Goal: Find specific page/section: Find specific page/section

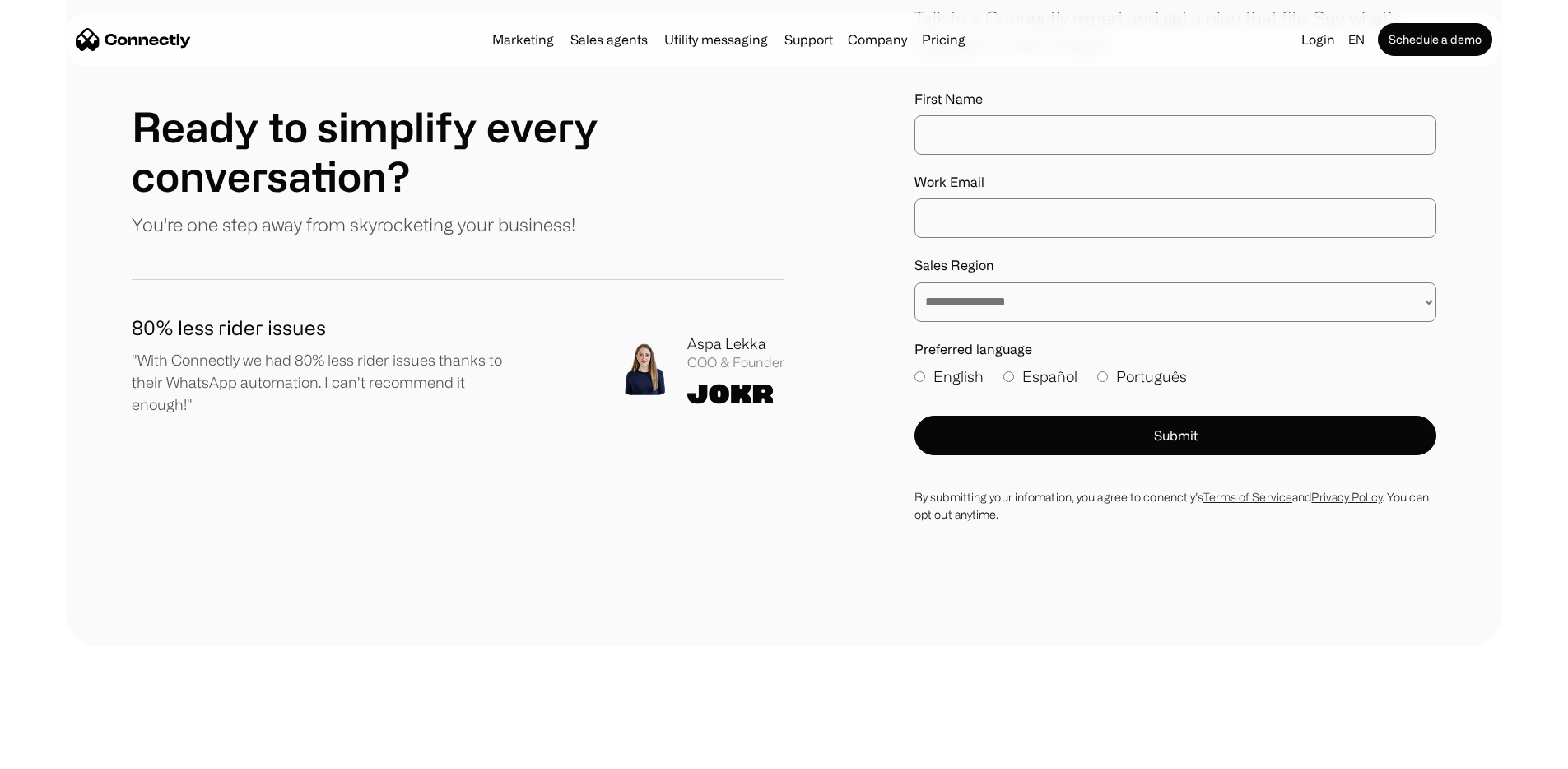
scroll to position [9451, 0]
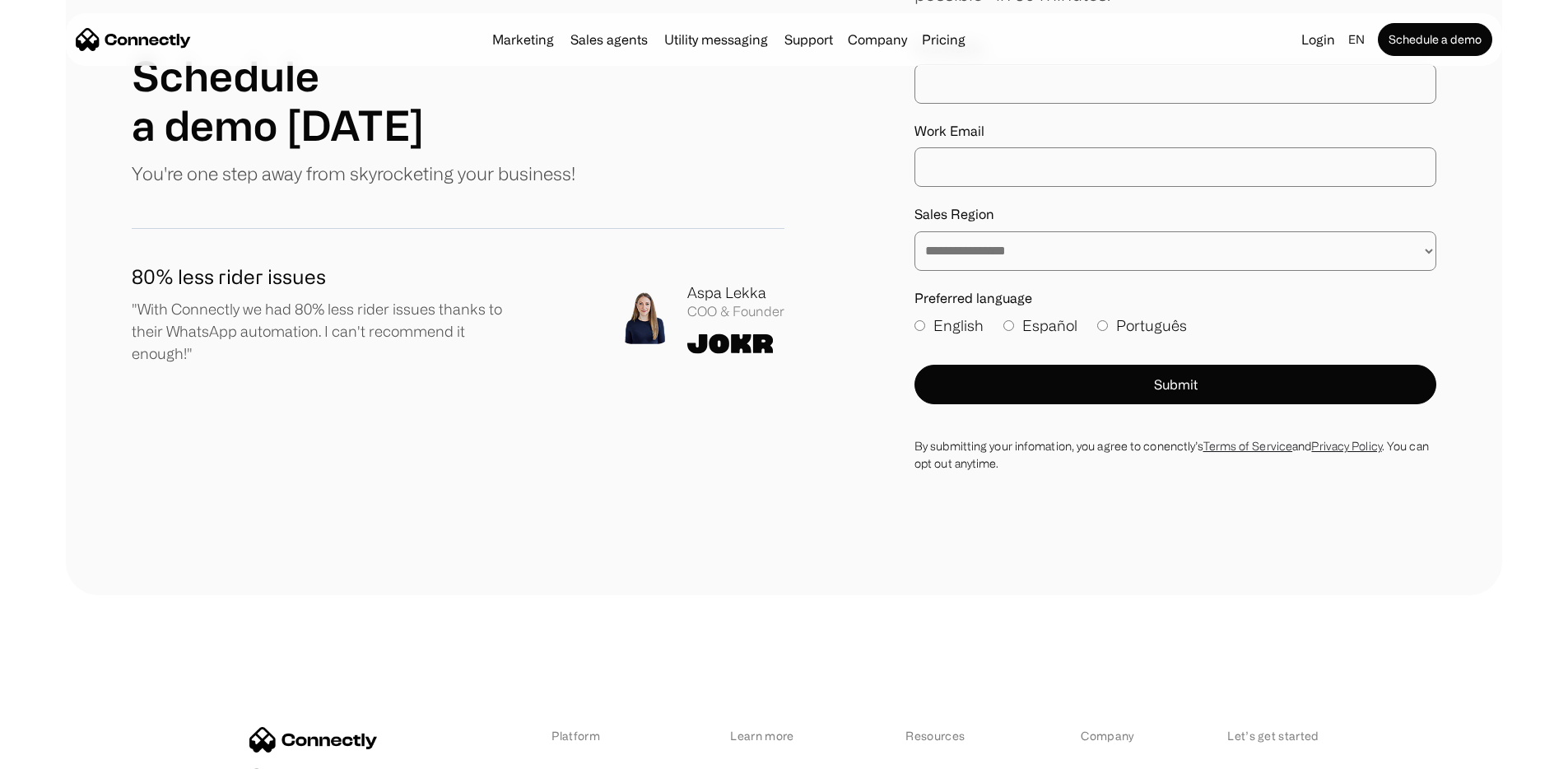
scroll to position [1058, 0]
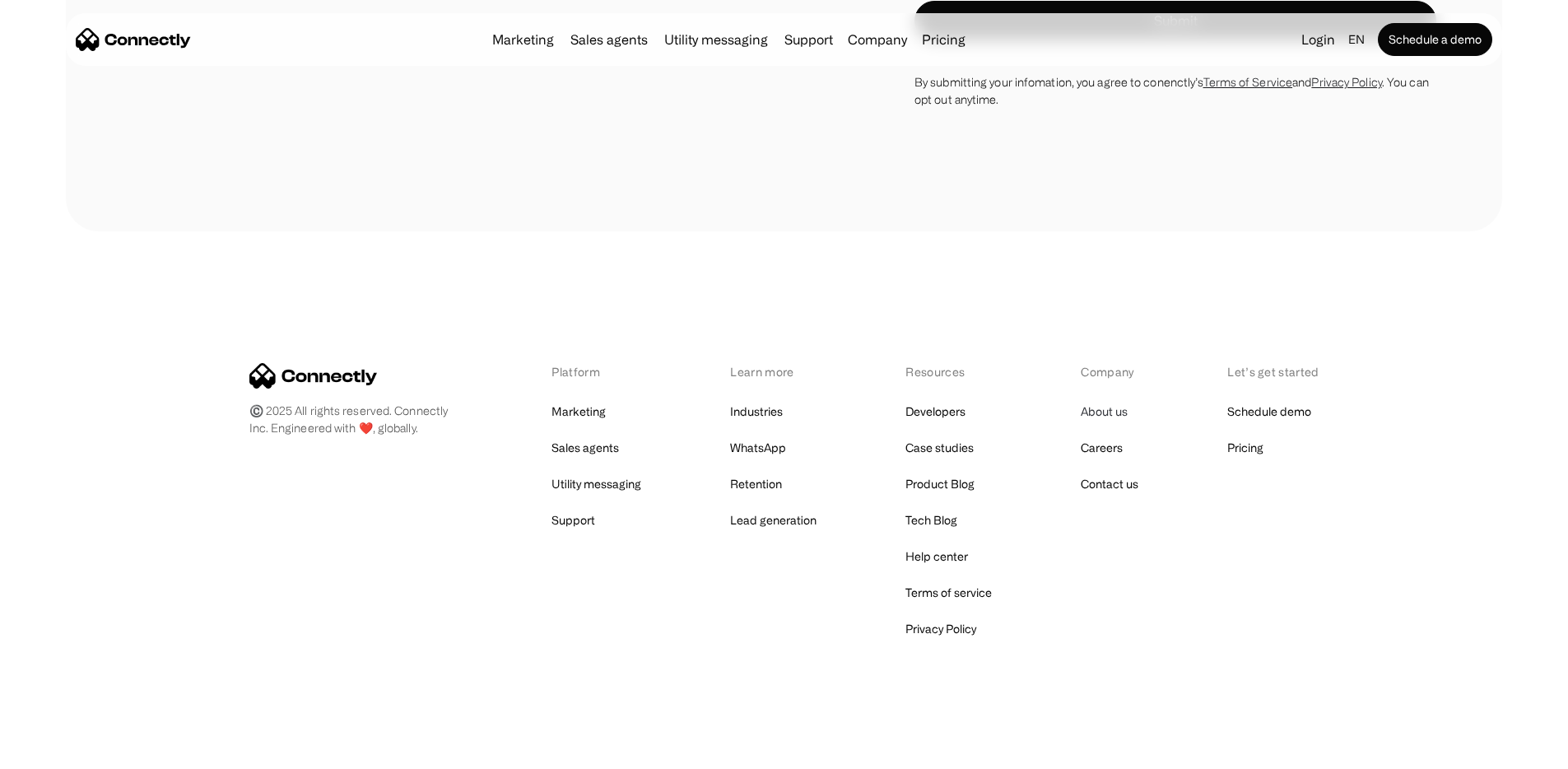
click at [1106, 424] on link "About us" at bounding box center [1105, 412] width 47 height 23
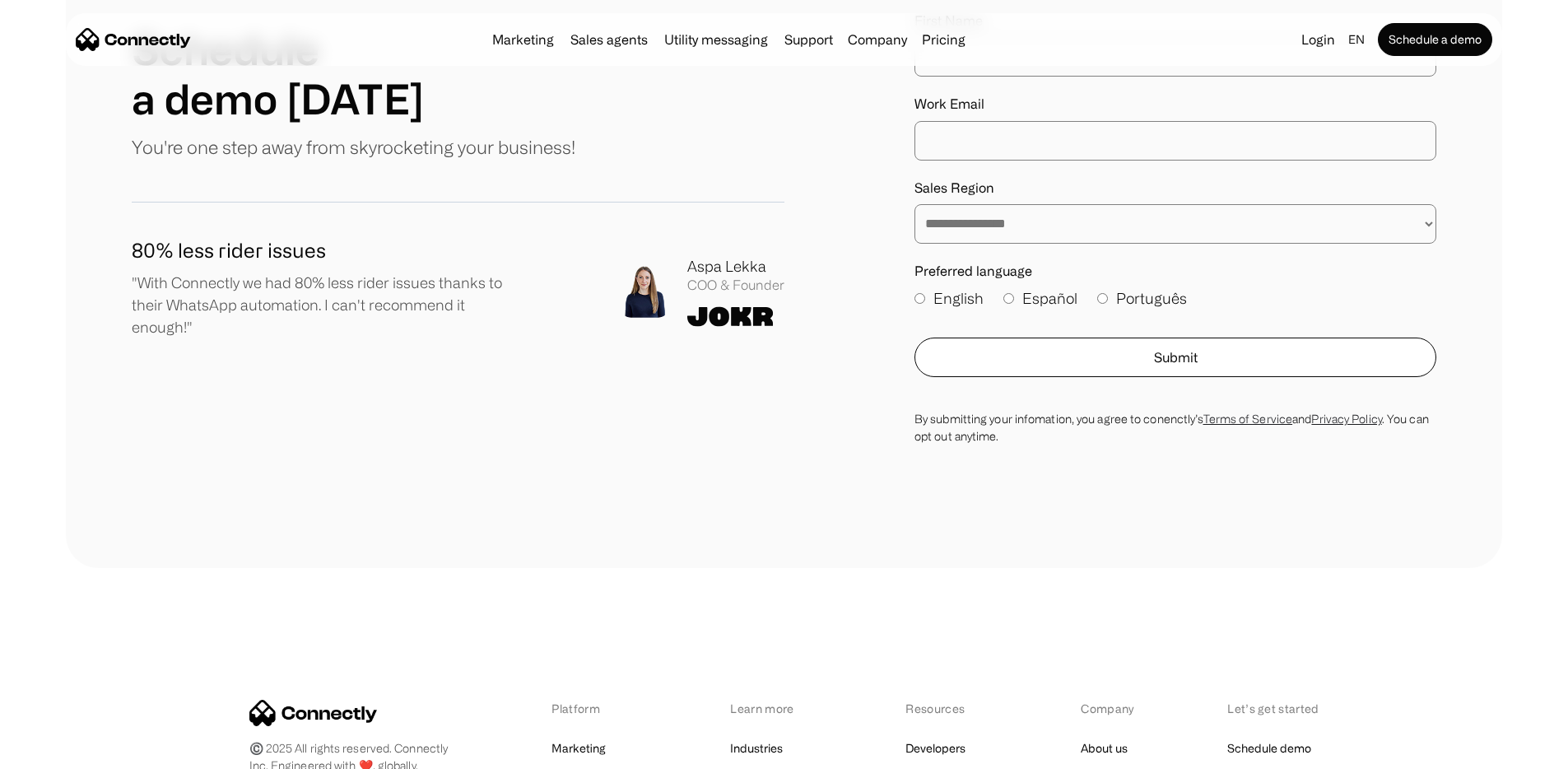
scroll to position [2418, 0]
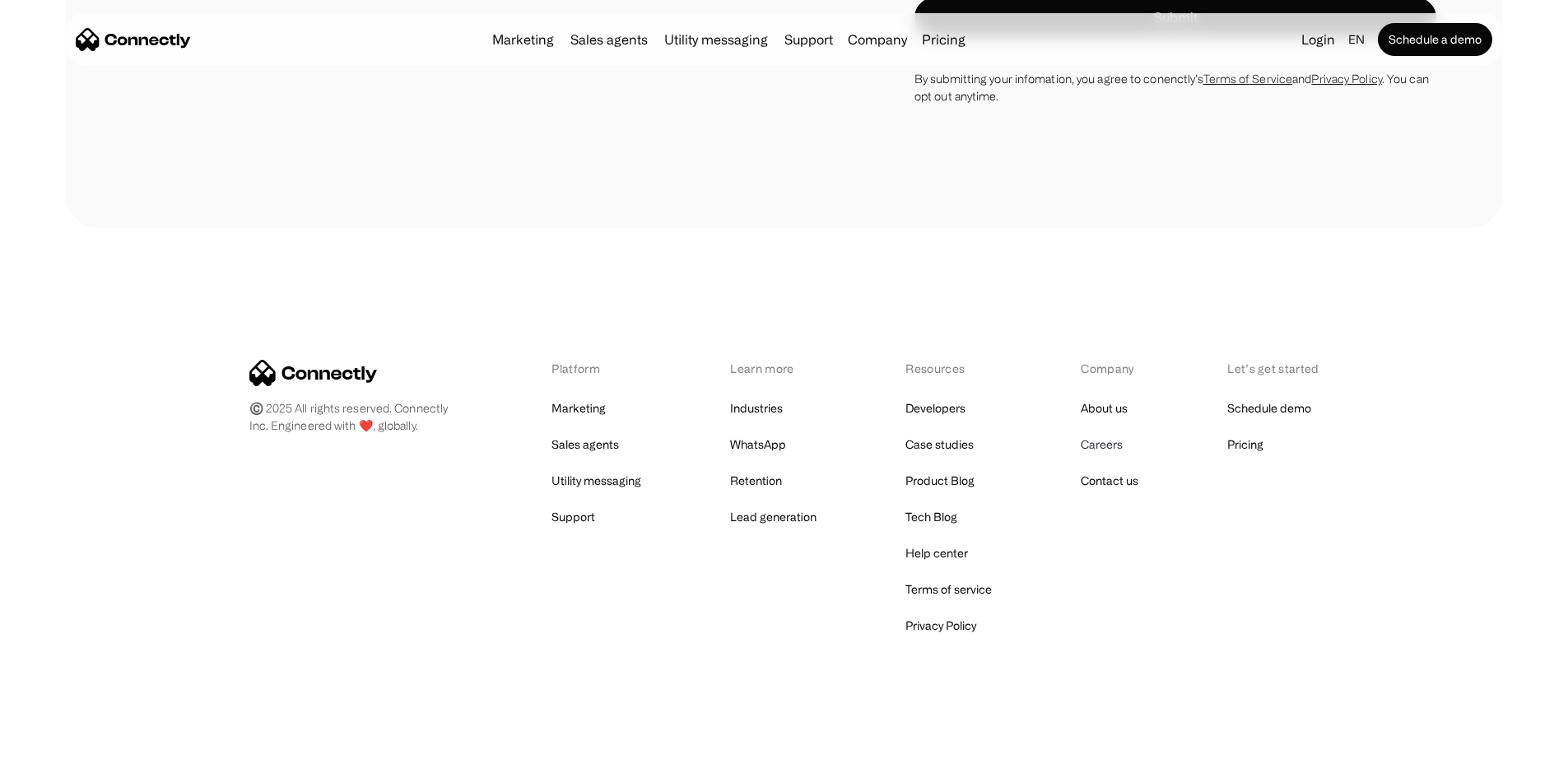
click at [1093, 445] on link "Careers" at bounding box center [1102, 445] width 42 height 23
